Goal: Use online tool/utility

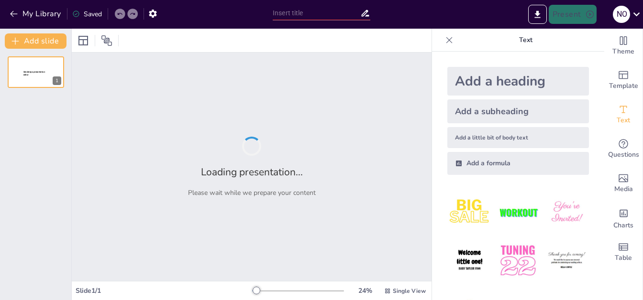
type input "practicas innovadoras del desarrollo economico"
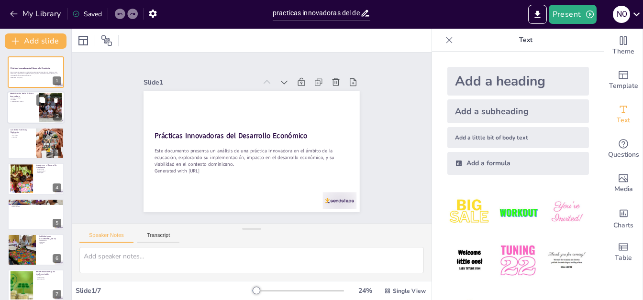
click at [29, 97] on p "educación dual" at bounding box center [23, 98] width 26 height 2
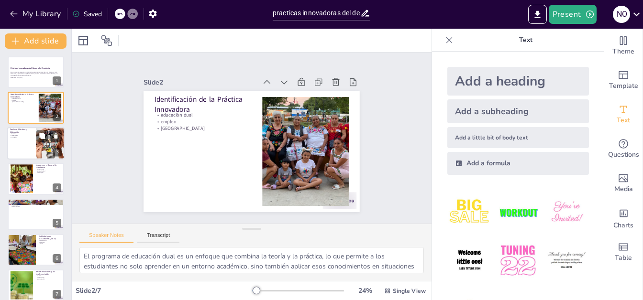
click at [16, 138] on p "conexión" at bounding box center [21, 137] width 23 height 2
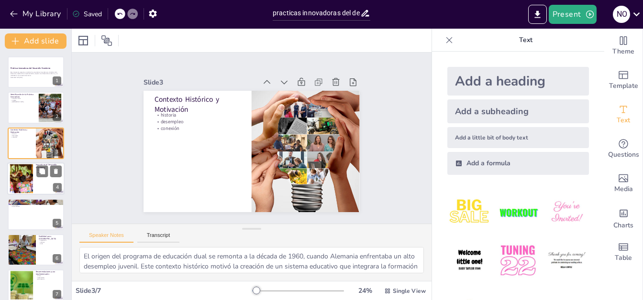
click at [19, 174] on div at bounding box center [22, 179] width 44 height 29
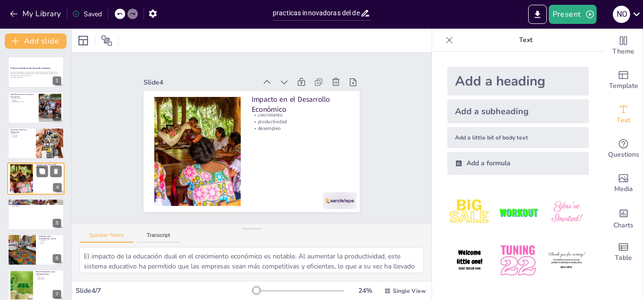
scroll to position [4, 0]
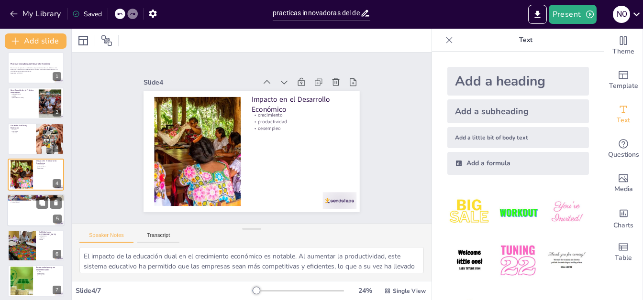
click at [22, 205] on div at bounding box center [35, 210] width 57 height 33
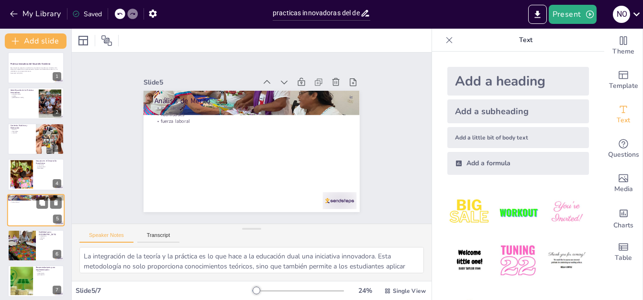
scroll to position [9, 0]
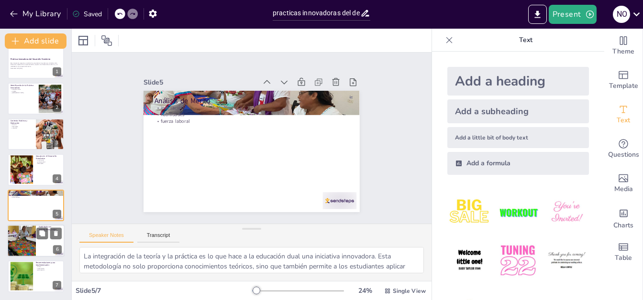
click at [25, 237] on div at bounding box center [21, 241] width 57 height 33
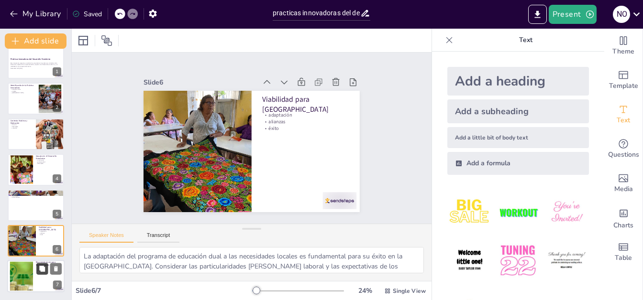
click at [39, 266] on icon at bounding box center [42, 269] width 7 height 7
type textarea "Establecer un marco regulatorio claro es esencial para la implementación efecti…"
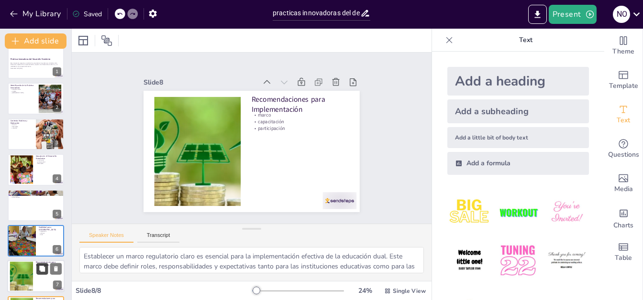
scroll to position [44, 0]
